Goal: Navigation & Orientation: Find specific page/section

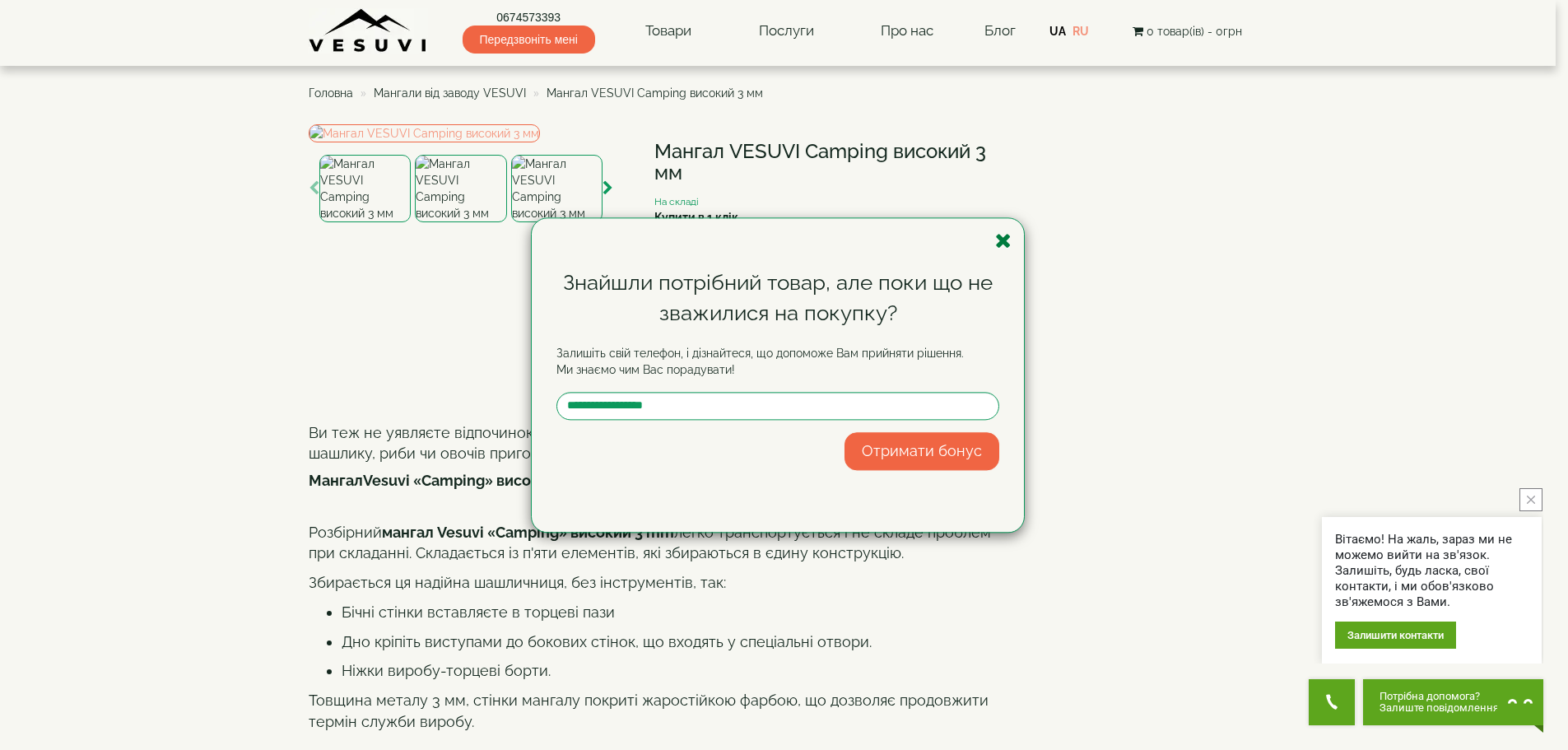
click at [999, 238] on icon "button" at bounding box center [1003, 240] width 17 height 21
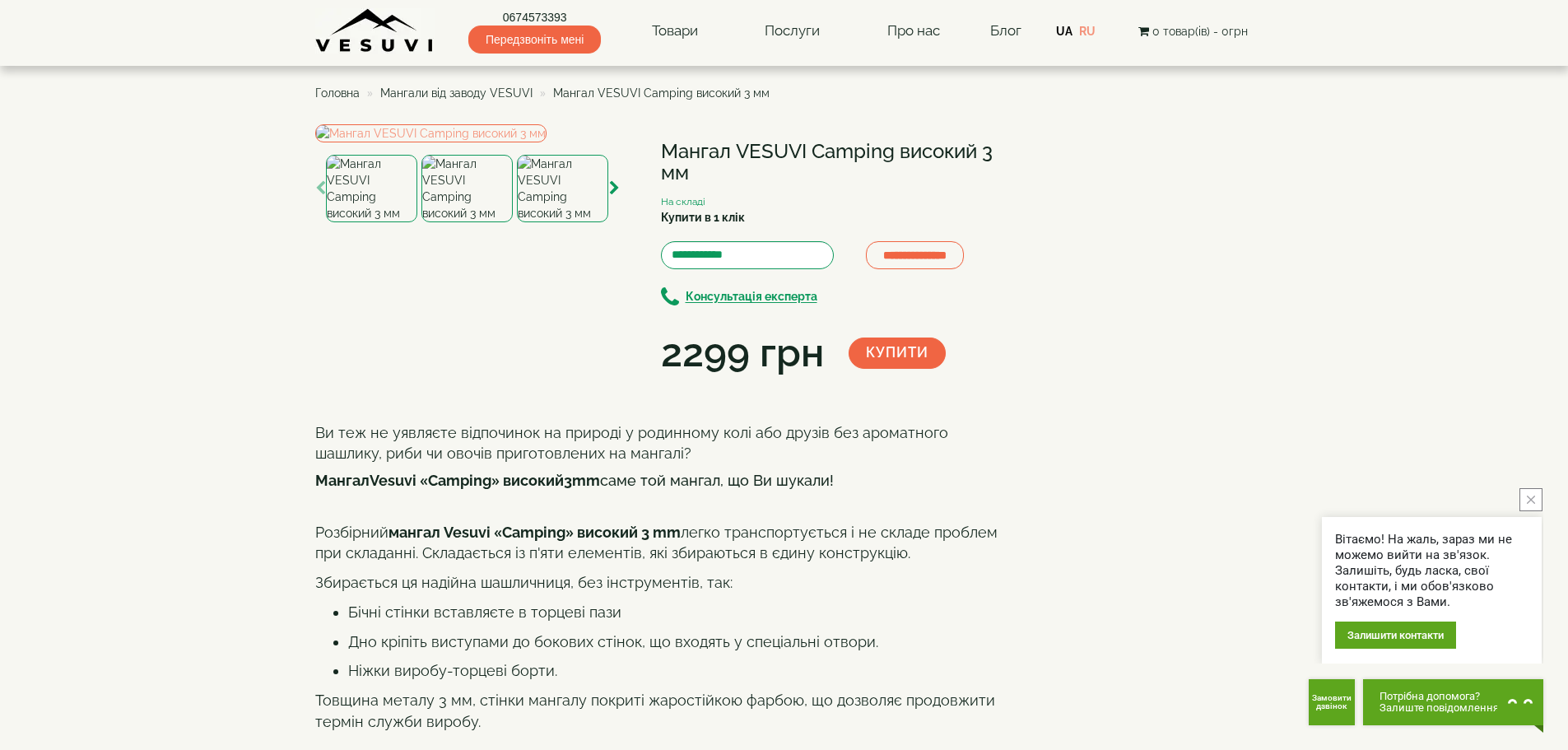
click at [470, 97] on span "Мангали від заводу VESUVI" at bounding box center [456, 93] width 153 height 13
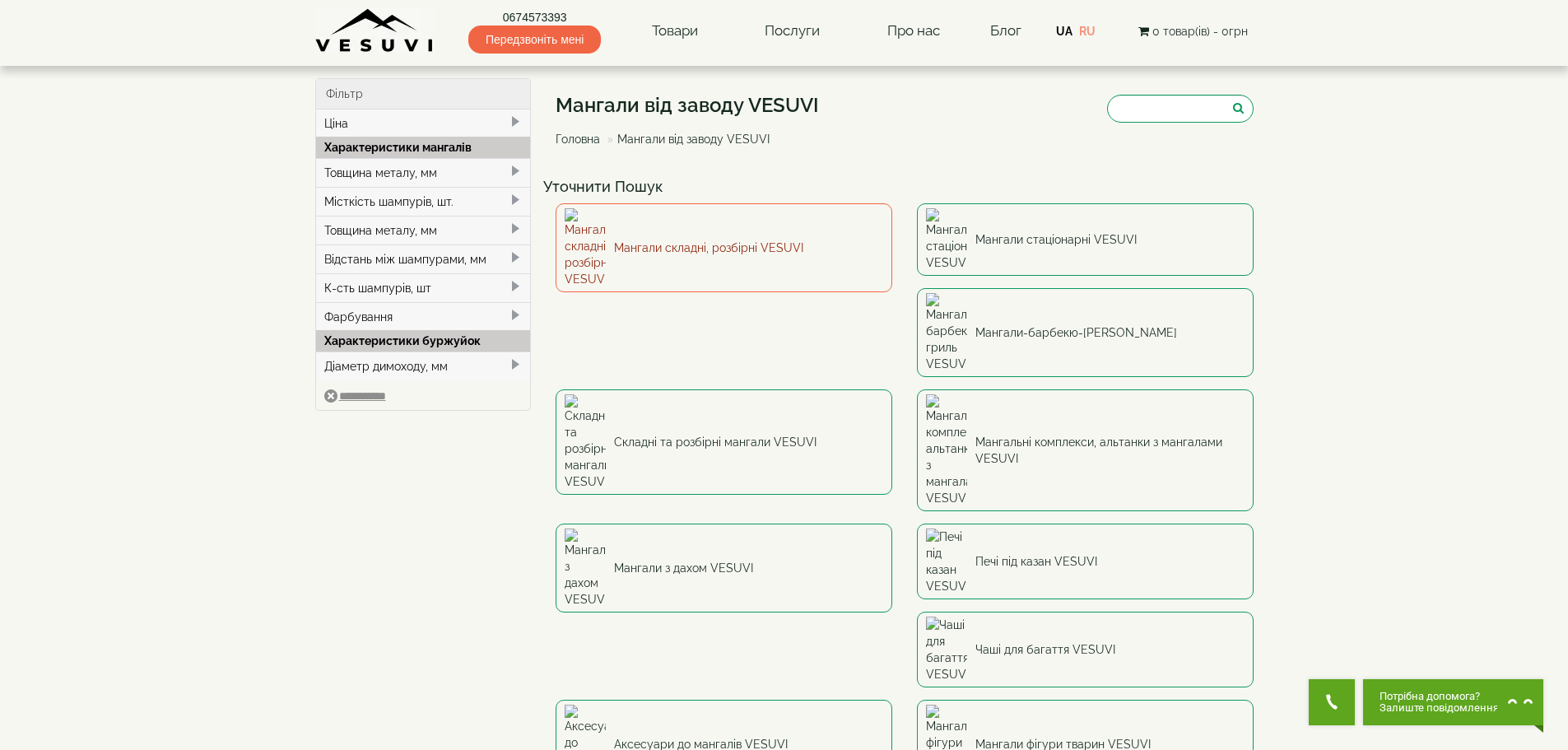
click at [746, 230] on link "Мангали складні, розбірні VESUVI" at bounding box center [724, 247] width 337 height 89
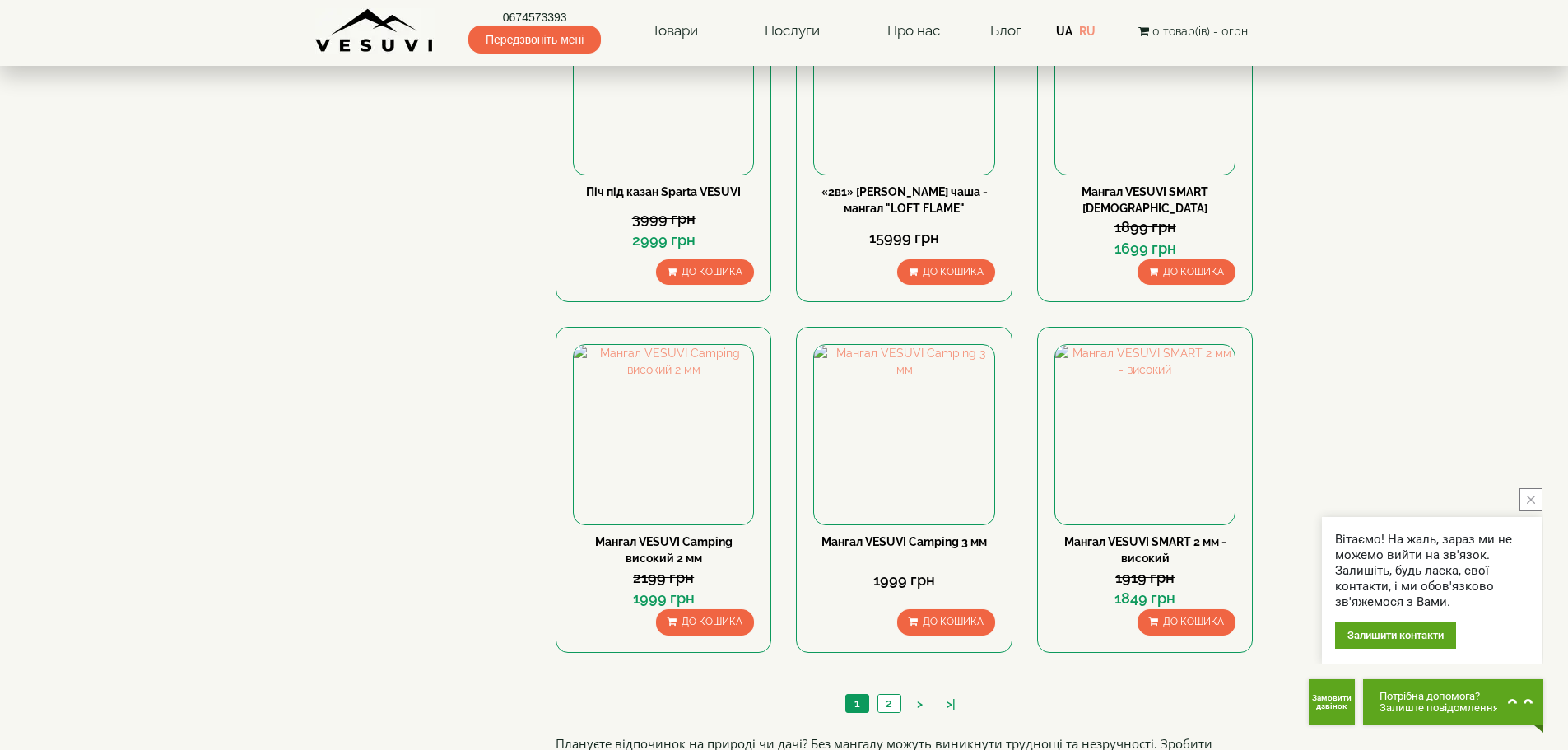
scroll to position [1317, 0]
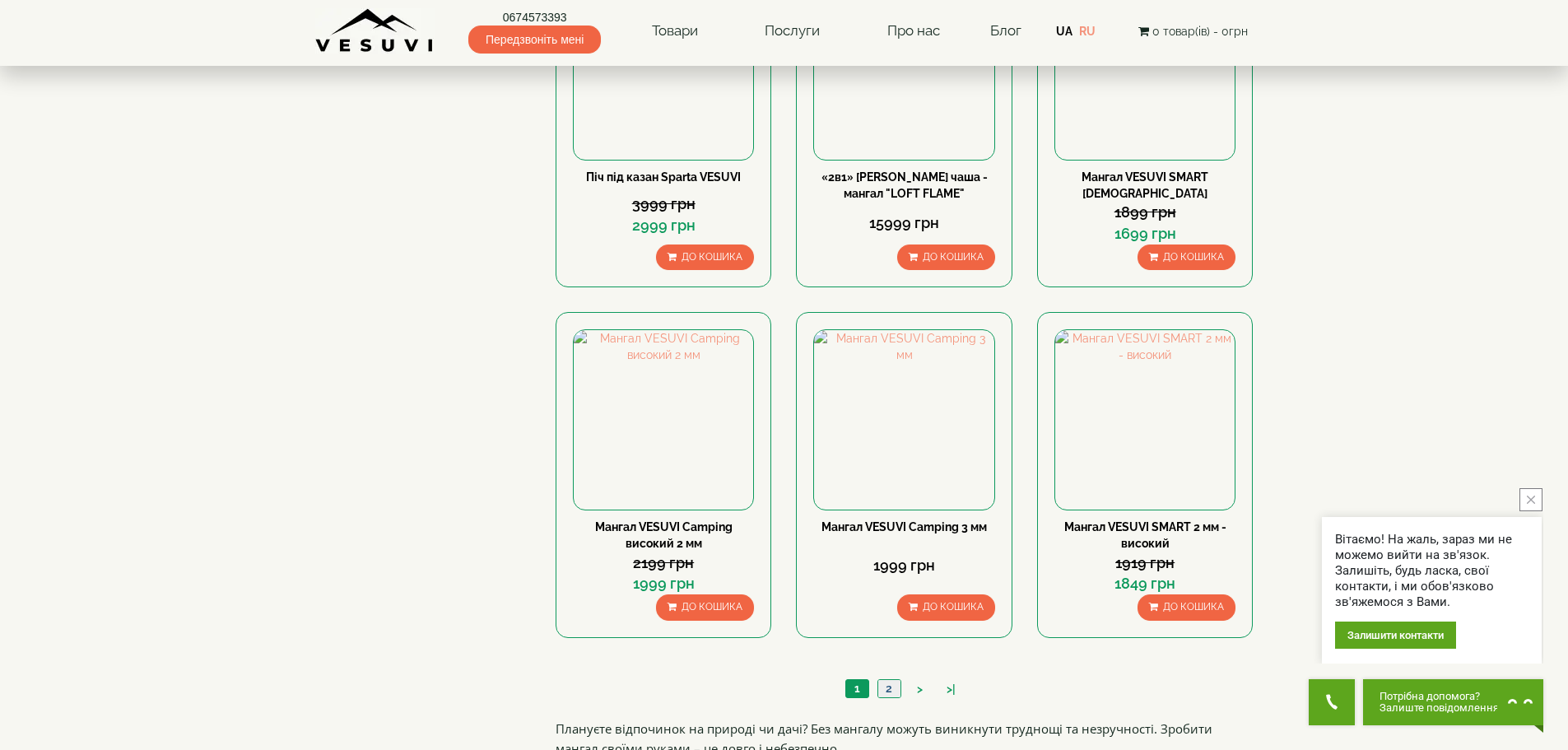
click at [892, 687] on link "2" at bounding box center [888, 689] width 23 height 18
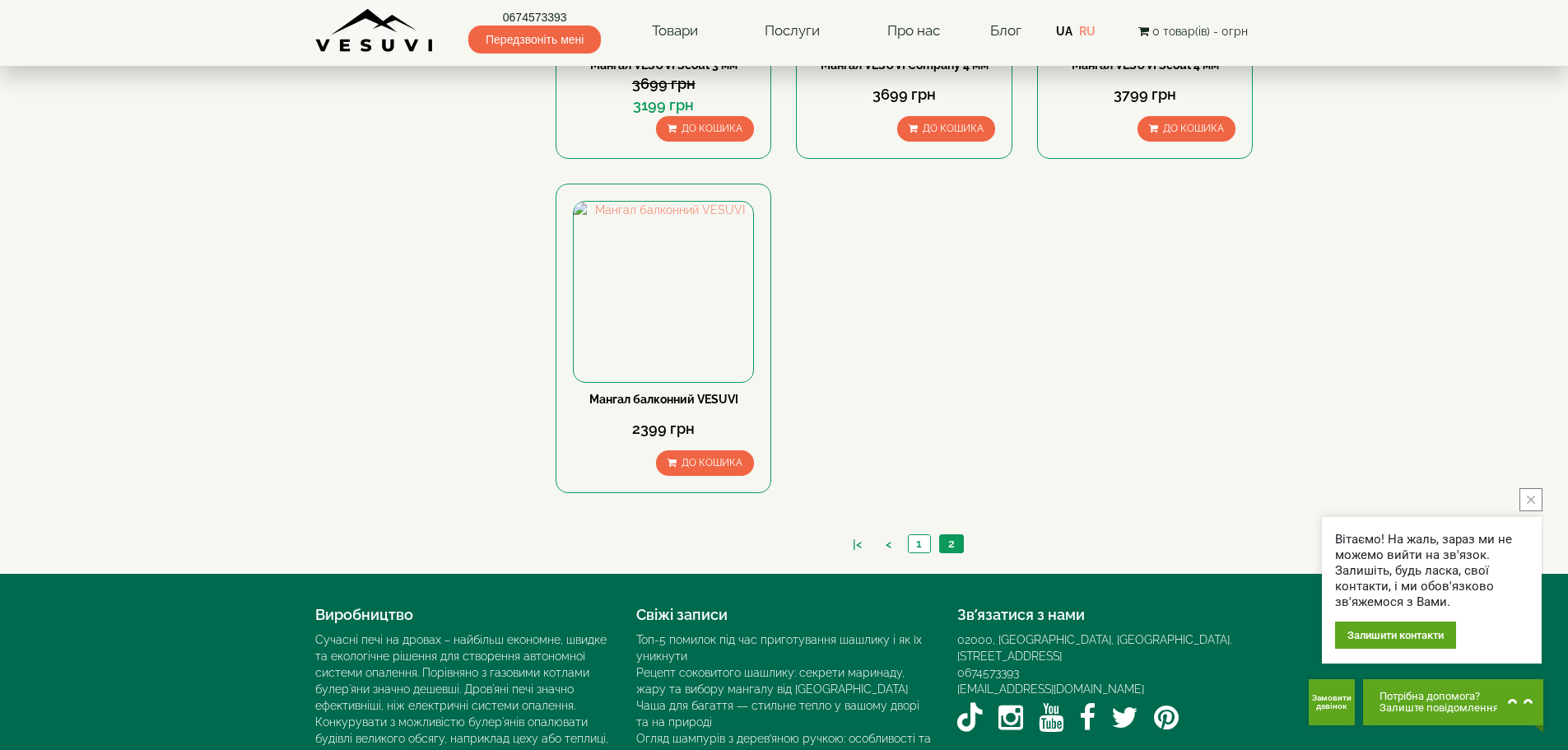
scroll to position [1070, 0]
